Goal: Transaction & Acquisition: Obtain resource

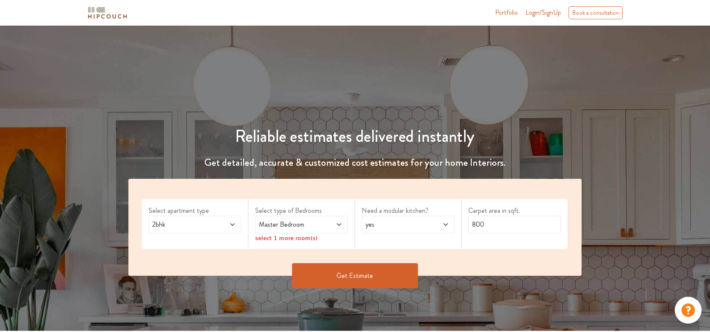
click at [160, 224] on span "2bhk" at bounding box center [183, 224] width 64 height 10
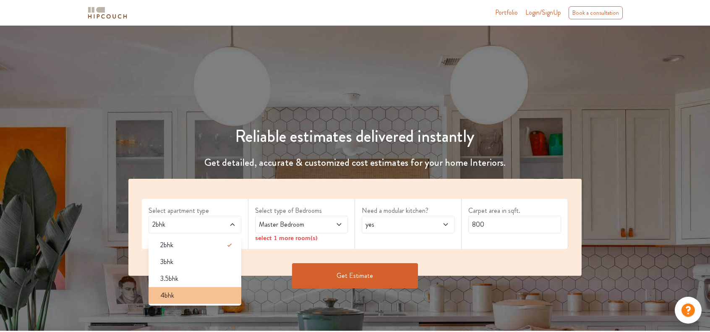
click at [180, 296] on div "4bhk" at bounding box center [198, 295] width 88 height 10
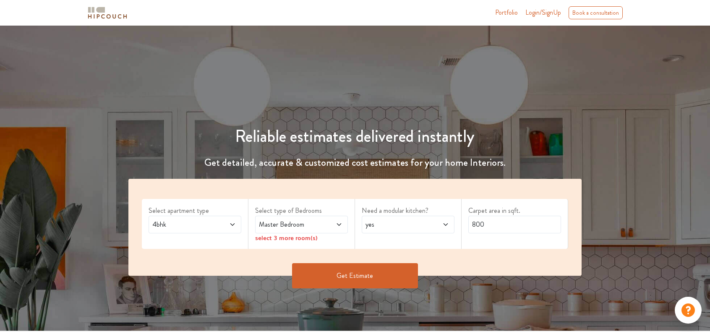
click at [313, 224] on span "Master Bedroom" at bounding box center [289, 224] width 64 height 10
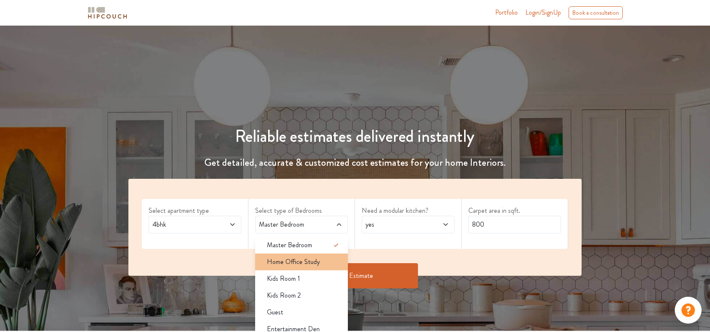
click at [301, 257] on span "Home Office Study" at bounding box center [293, 262] width 53 height 10
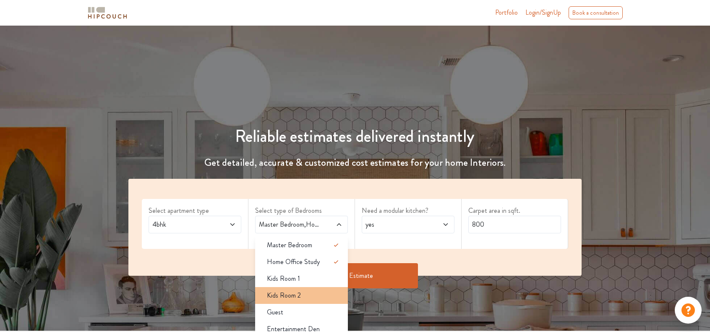
click at [303, 287] on li "Kids Room 2" at bounding box center [301, 295] width 93 height 17
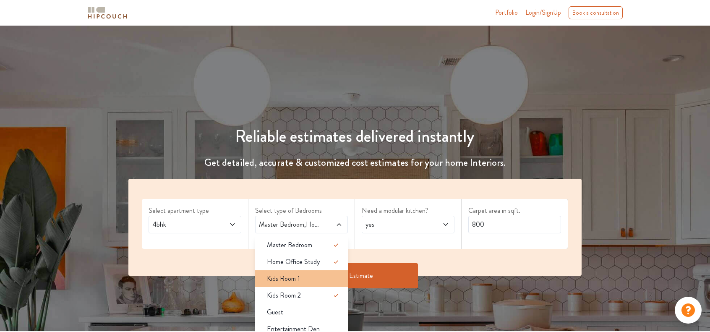
click at [310, 277] on div "Kids Room 1" at bounding box center [304, 279] width 88 height 10
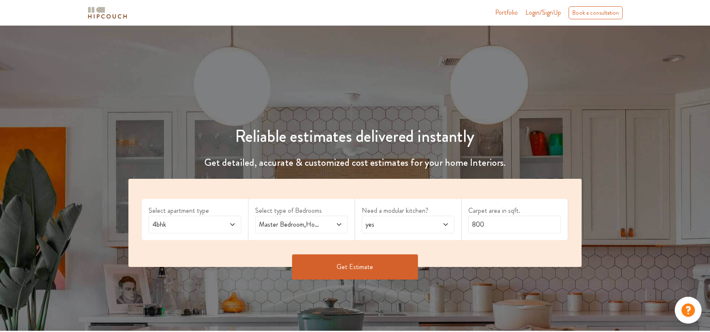
click at [321, 227] on span "Master Bedroom,Home Office Study,Kids Room 1,Kids Room 2" at bounding box center [289, 224] width 64 height 10
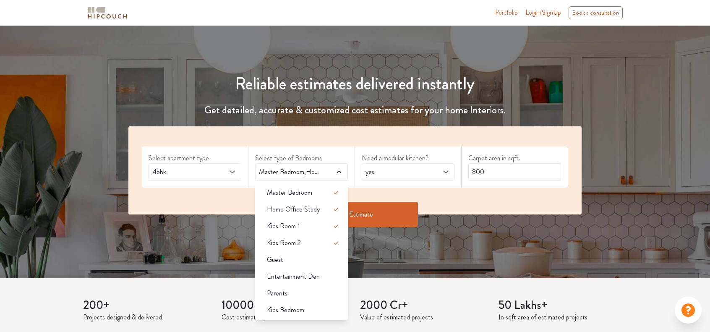
scroll to position [52, 0]
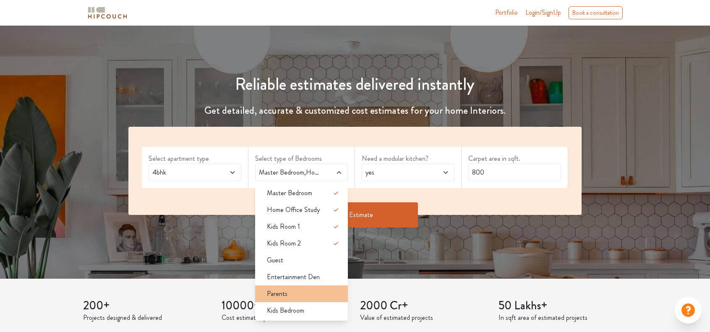
click at [309, 287] on li "Parents" at bounding box center [301, 293] width 93 height 17
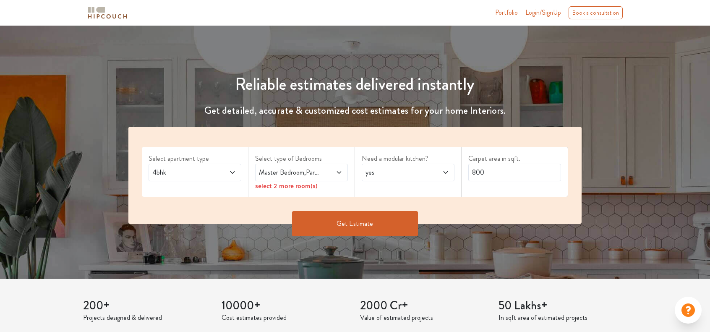
click at [322, 176] on span at bounding box center [331, 172] width 21 height 10
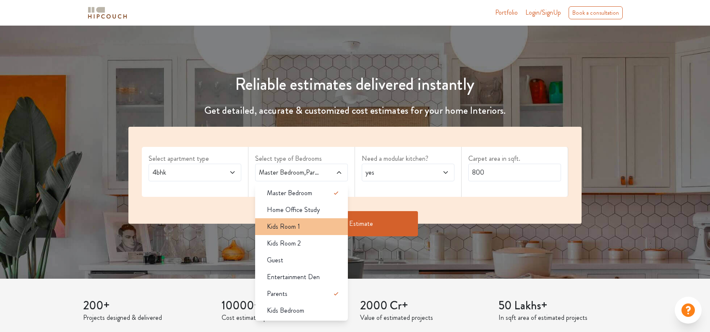
click at [315, 231] on li "Kids Room 1" at bounding box center [301, 226] width 93 height 17
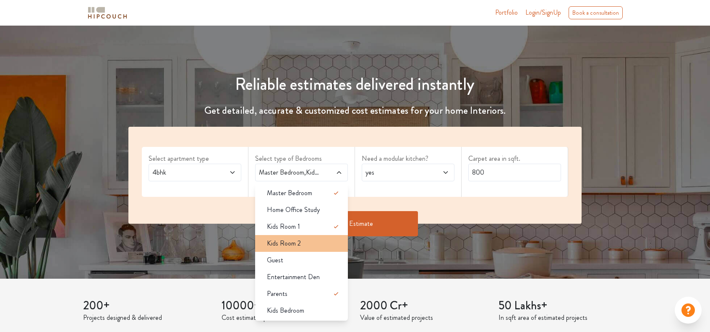
click at [311, 242] on div "Kids Room 2" at bounding box center [304, 243] width 88 height 10
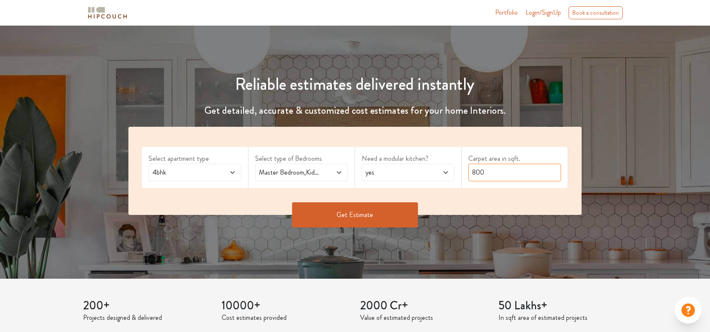
click at [484, 175] on input "800" at bounding box center [514, 173] width 93 height 18
type input "4000"
click at [412, 204] on button "Get Estimate" at bounding box center [355, 214] width 126 height 25
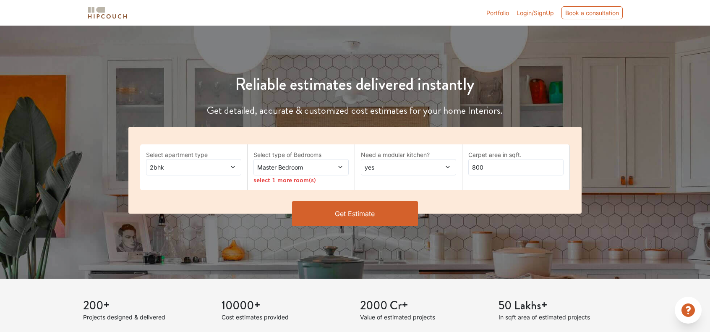
scroll to position [2, 0]
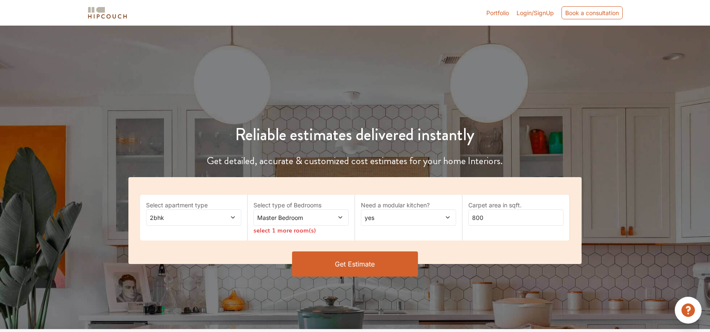
click at [250, 7] on div "Portfolio Login/SignUp Book a consultation" at bounding box center [381, 12] width 492 height 14
